Goal: Task Accomplishment & Management: Use online tool/utility

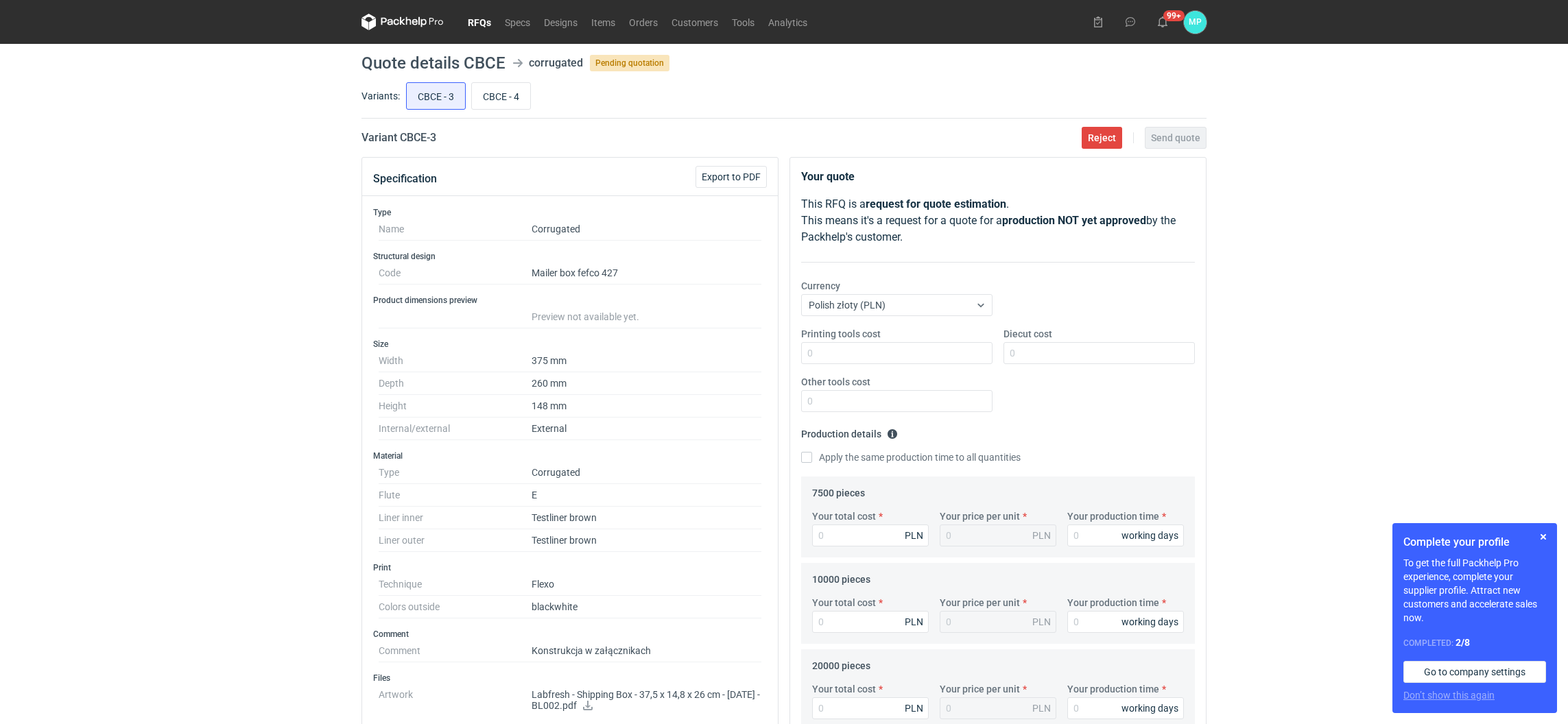
click at [478, 21] on link "RFQs" at bounding box center [479, 21] width 37 height 16
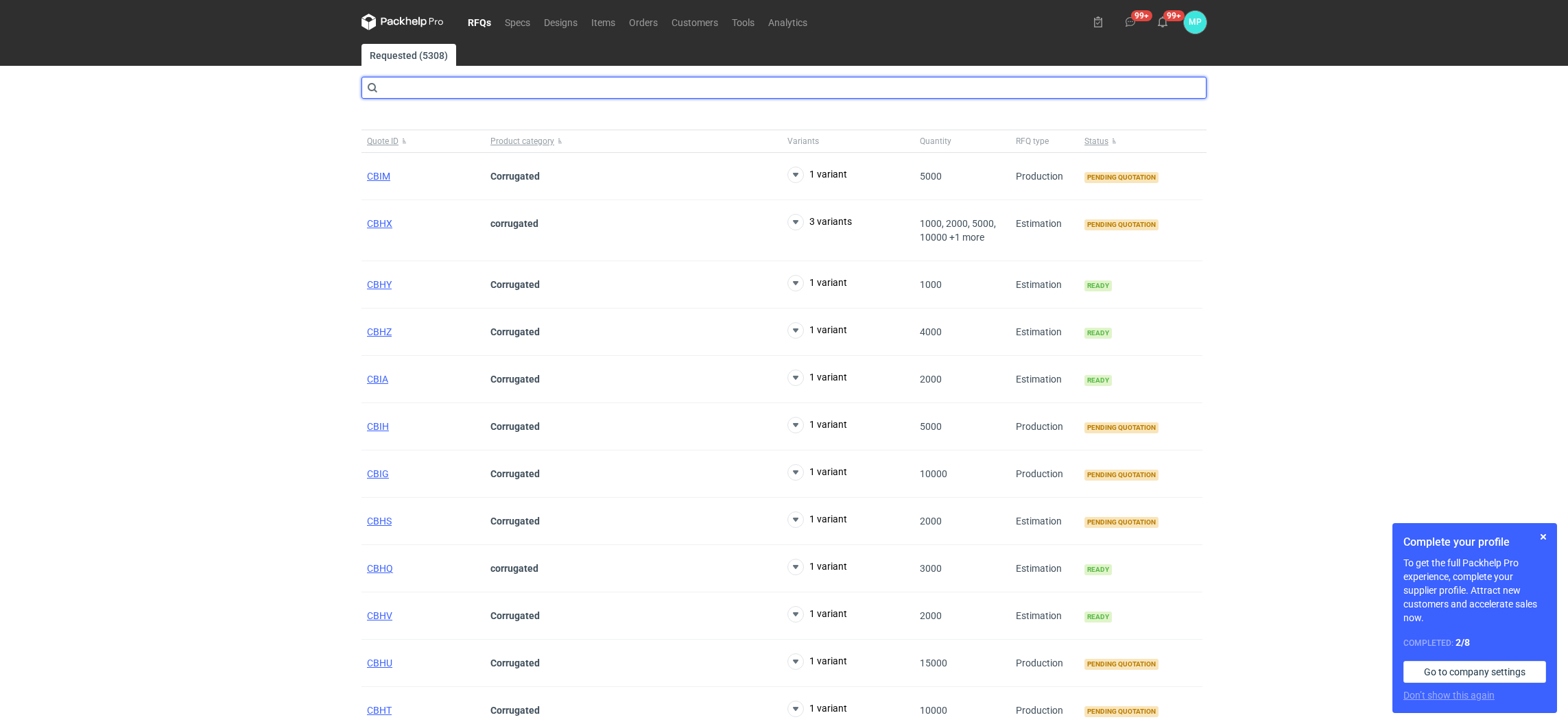
click at [438, 93] on input "text" at bounding box center [783, 88] width 845 height 22
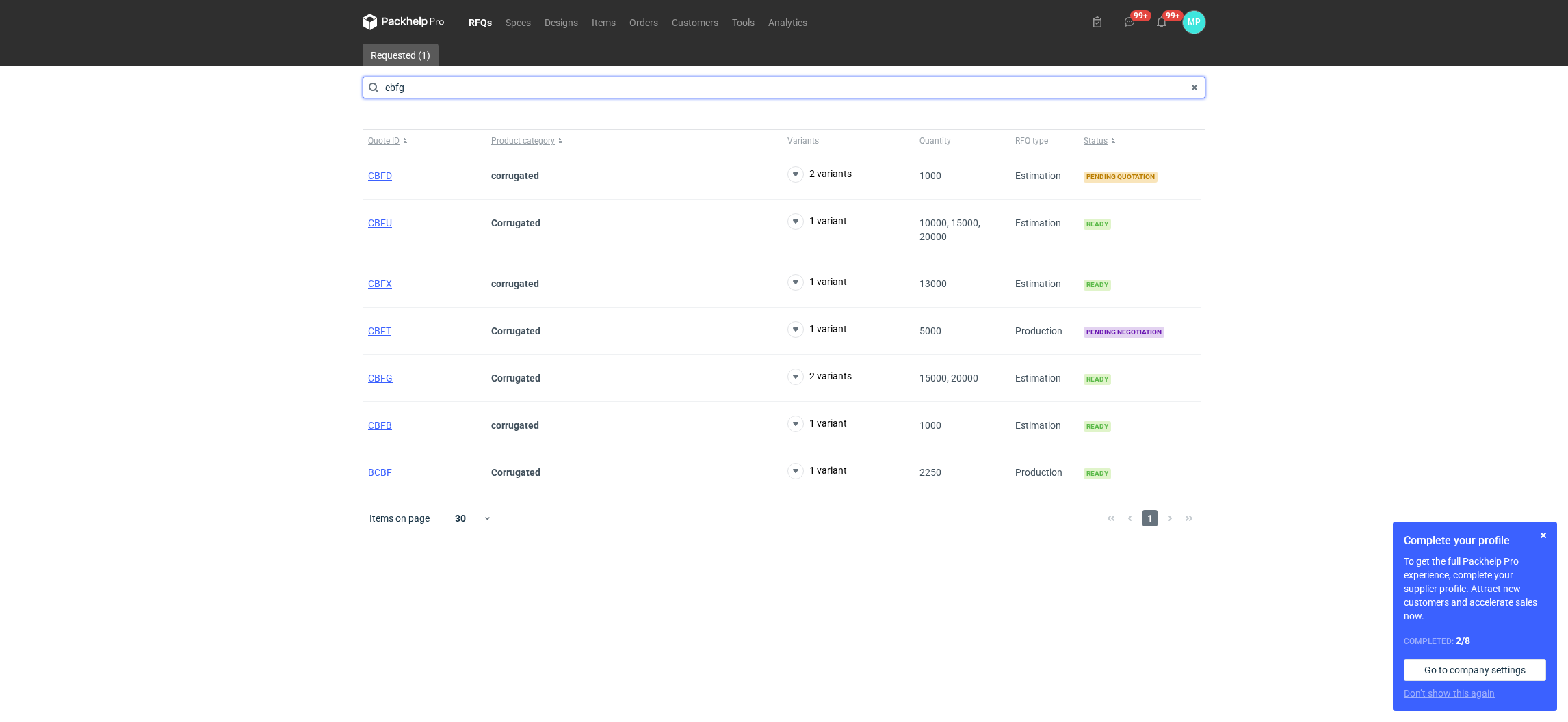
type input "cbfg"
